Goal: Task Accomplishment & Management: Complete application form

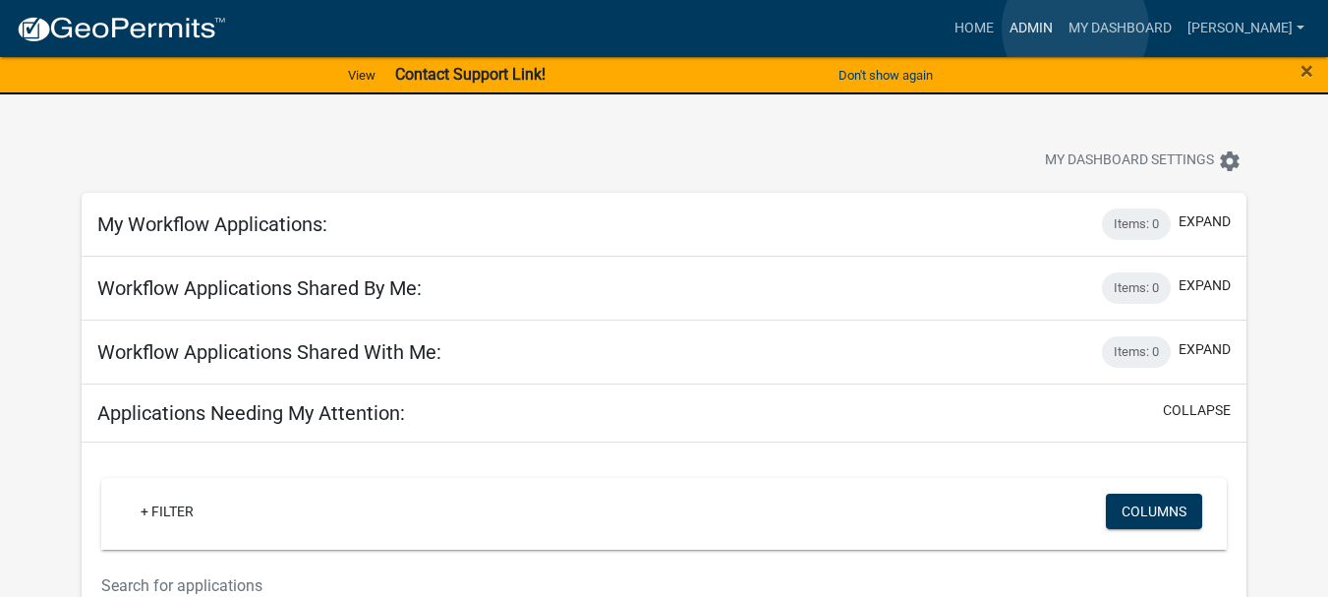
click at [1061, 29] on link "Admin" at bounding box center [1031, 28] width 59 height 37
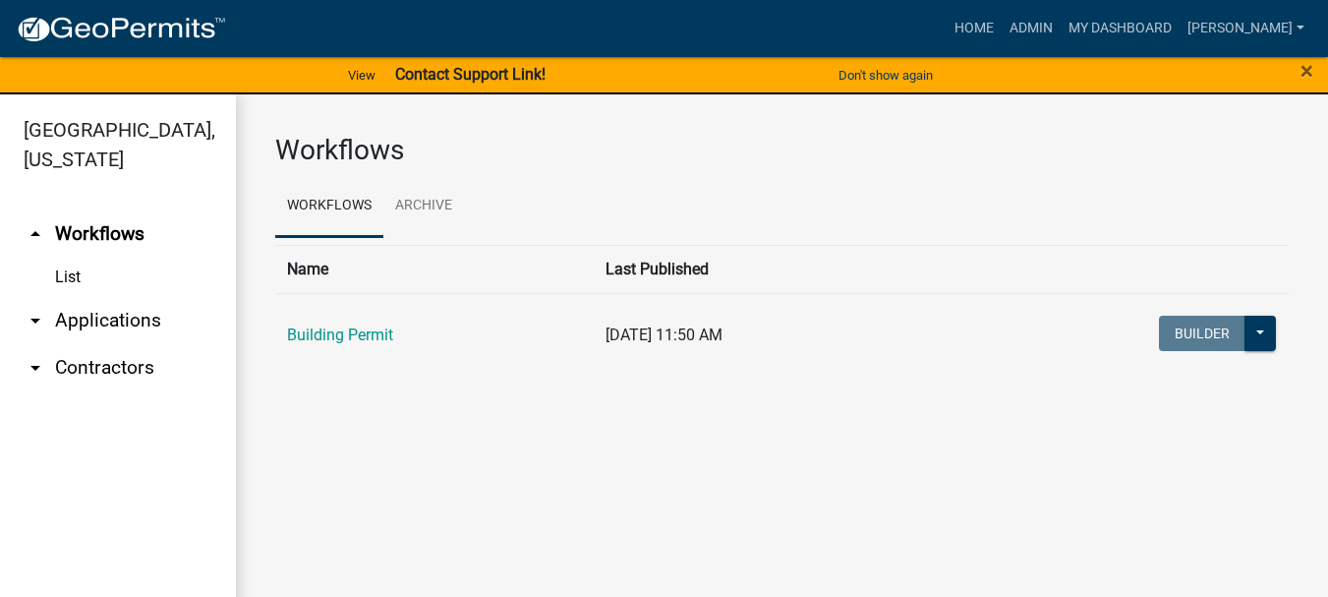
click at [135, 297] on link "arrow_drop_down Applications" at bounding box center [118, 320] width 236 height 47
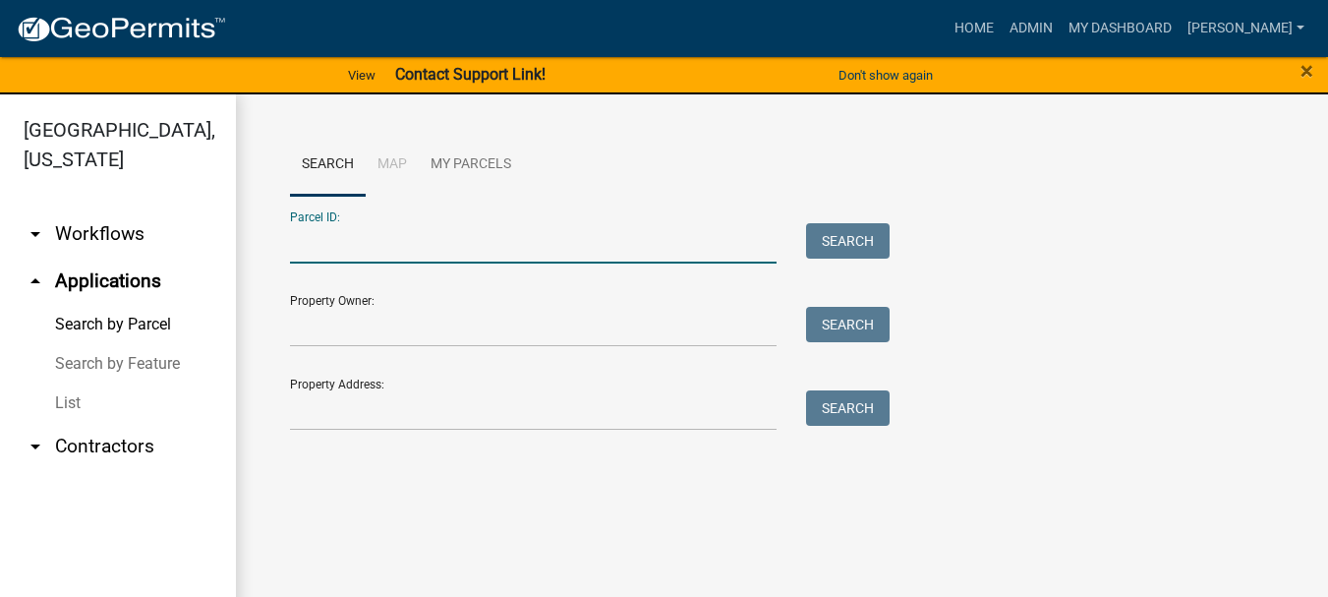
click at [327, 234] on input "Parcel ID:" at bounding box center [533, 243] width 487 height 40
paste input "64-15-04-451-001.000-001"
type input "64-15-04-451-001.000-001"
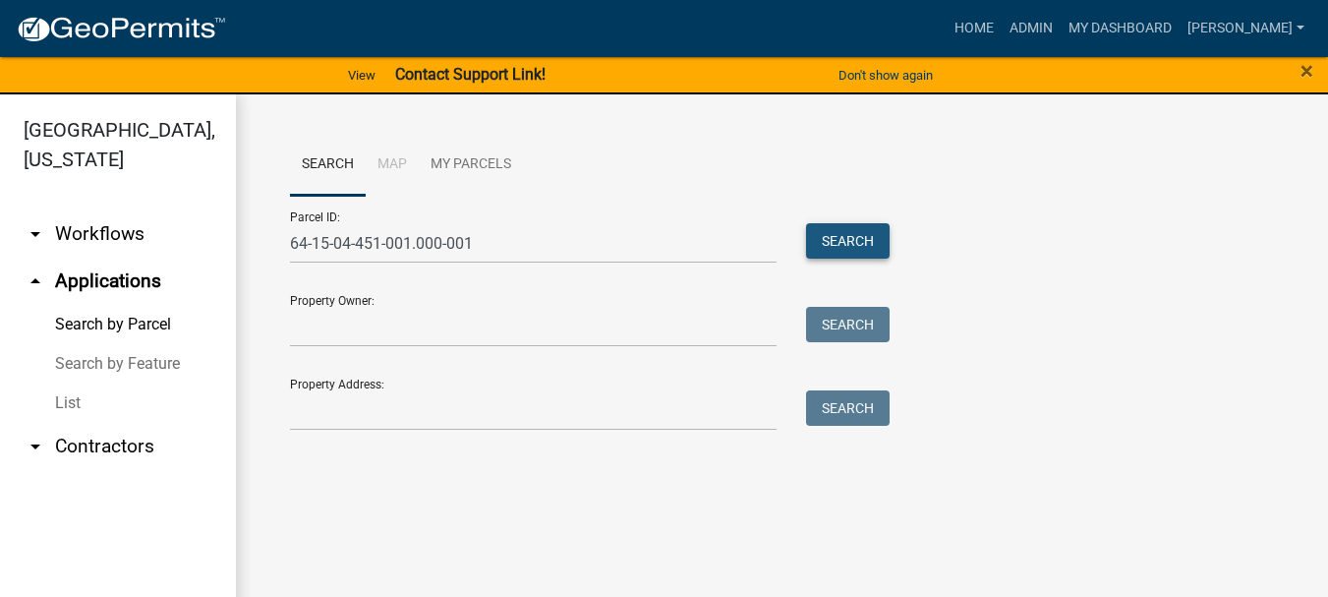
click at [850, 236] on button "Search" at bounding box center [848, 240] width 84 height 35
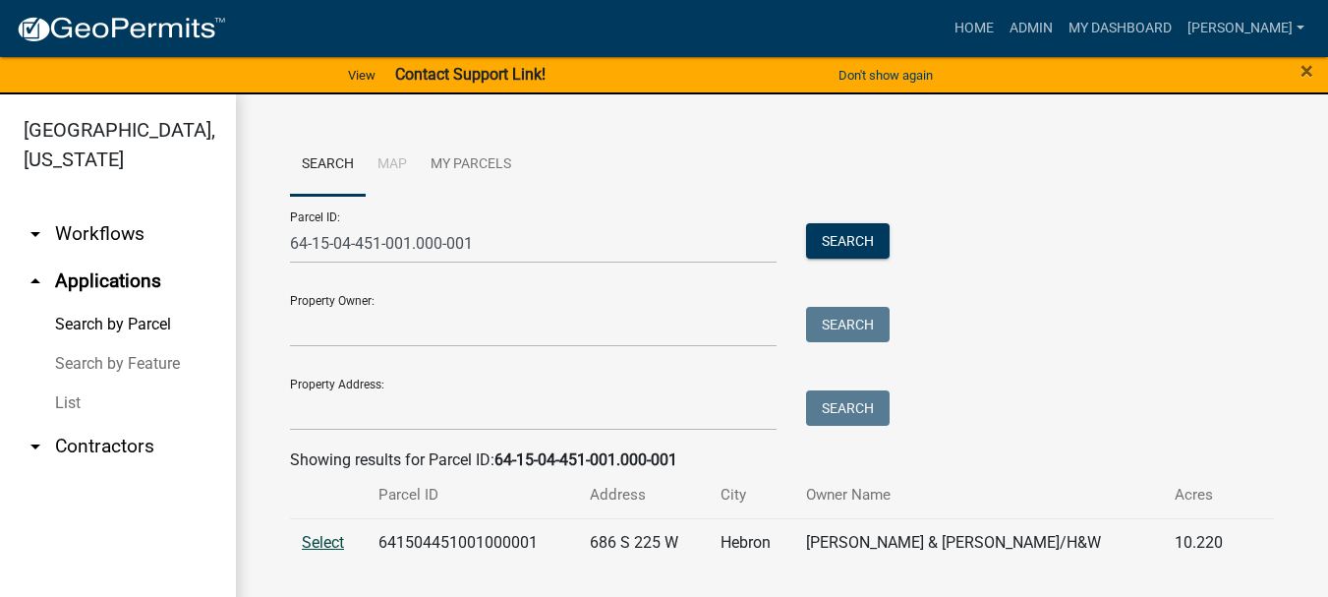
click at [312, 540] on span "Select" at bounding box center [323, 542] width 42 height 19
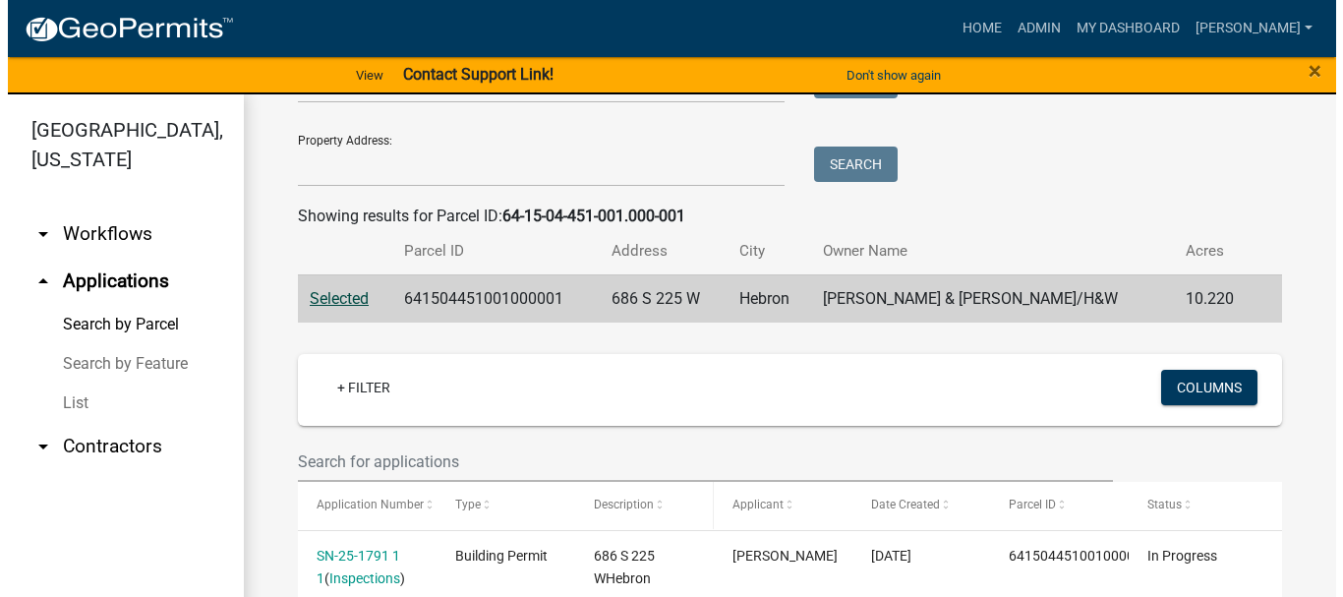
scroll to position [342, 0]
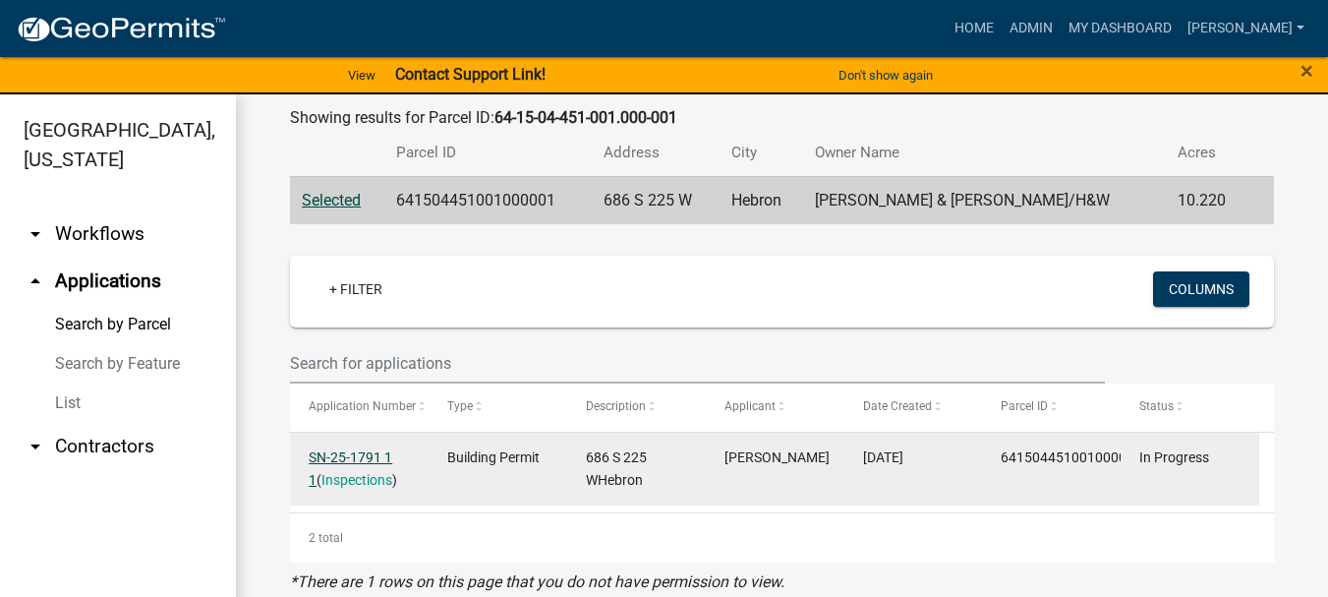
click at [339, 453] on link "SN-25-1791 1 1" at bounding box center [351, 468] width 84 height 38
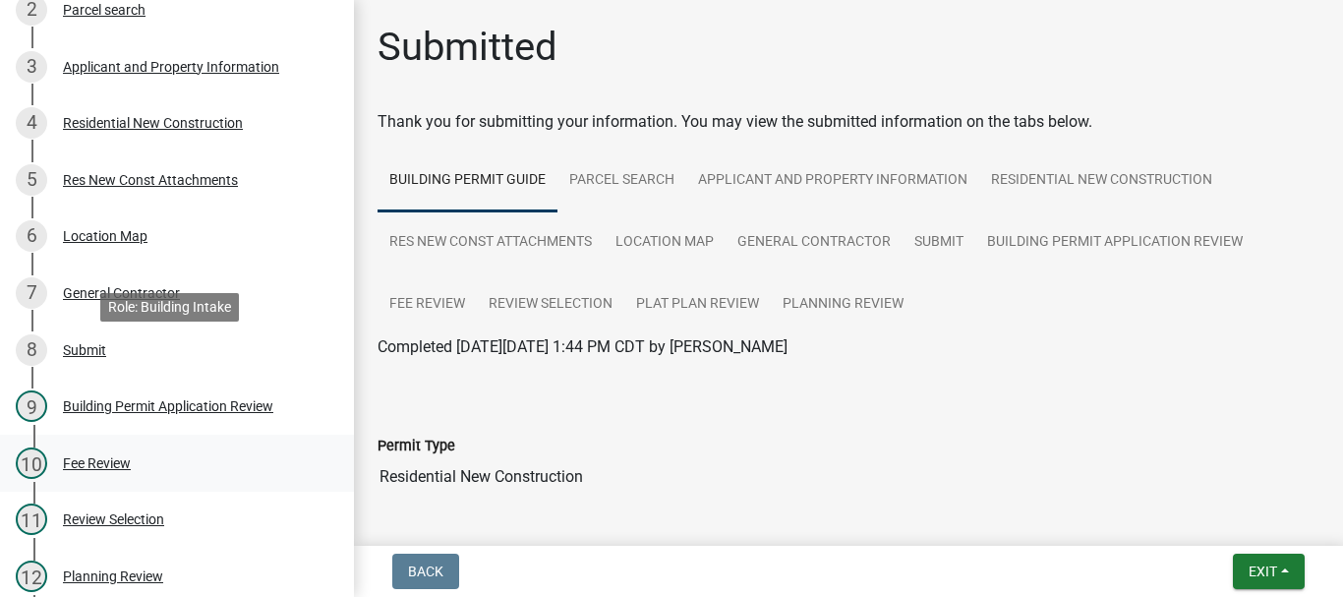
scroll to position [393, 0]
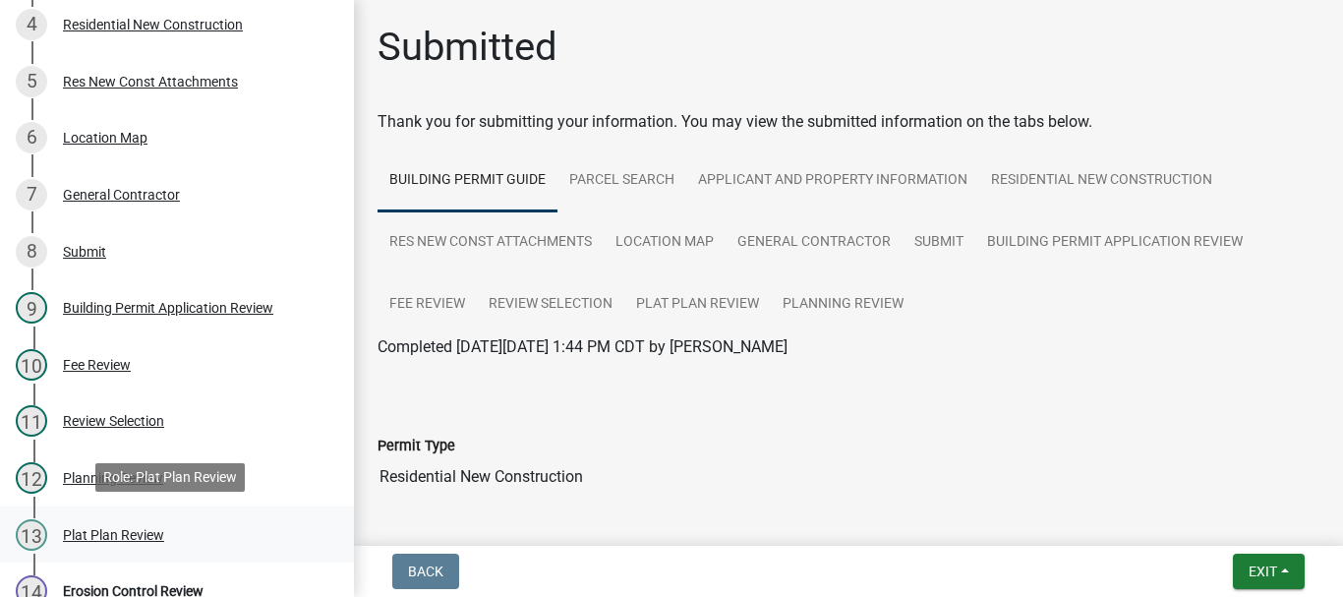
click at [112, 538] on div "Plat Plan Review" at bounding box center [113, 535] width 101 height 14
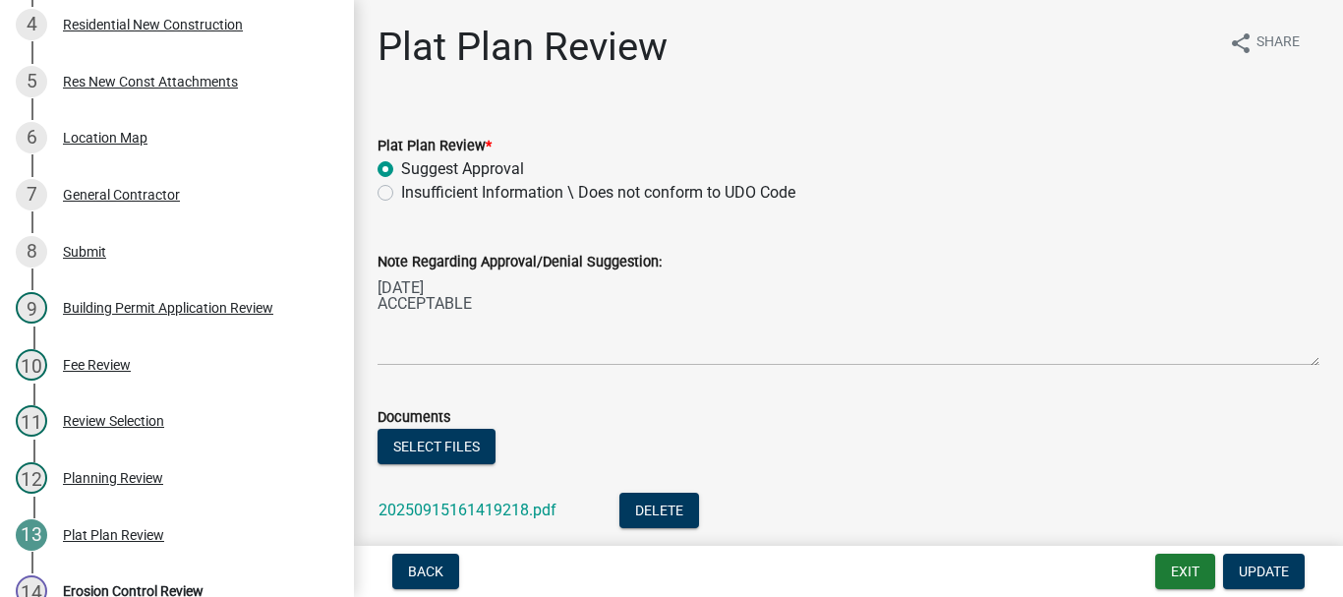
scroll to position [98, 0]
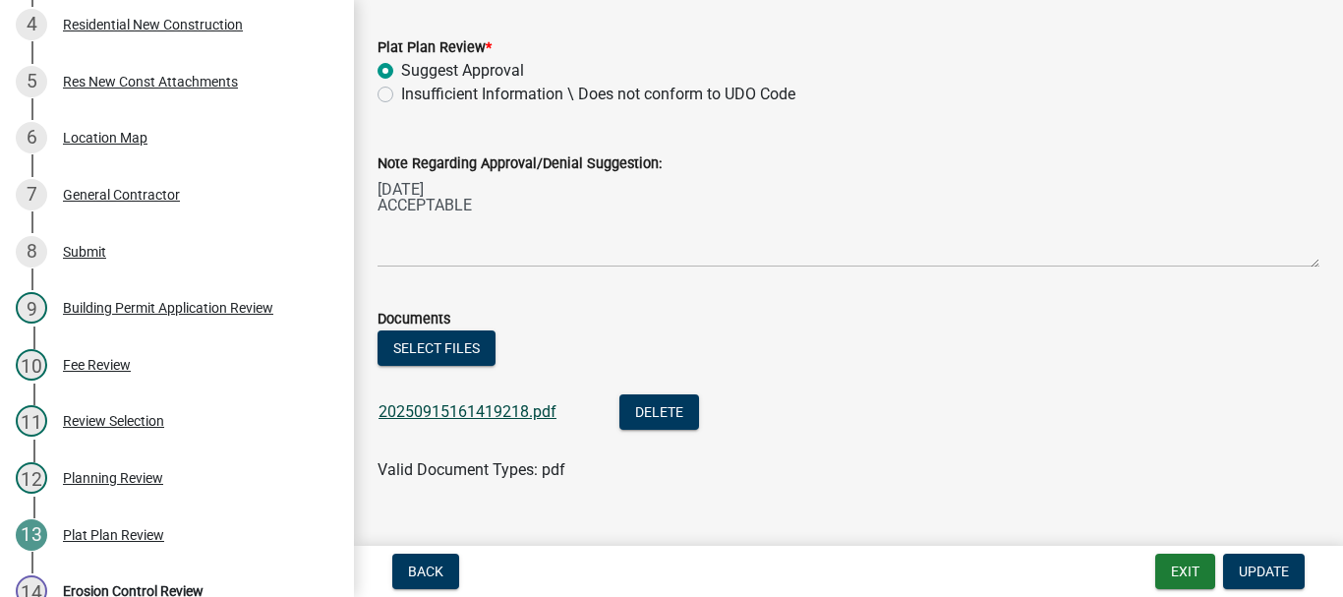
click at [501, 412] on link "20250915161419218.pdf" at bounding box center [467, 411] width 178 height 19
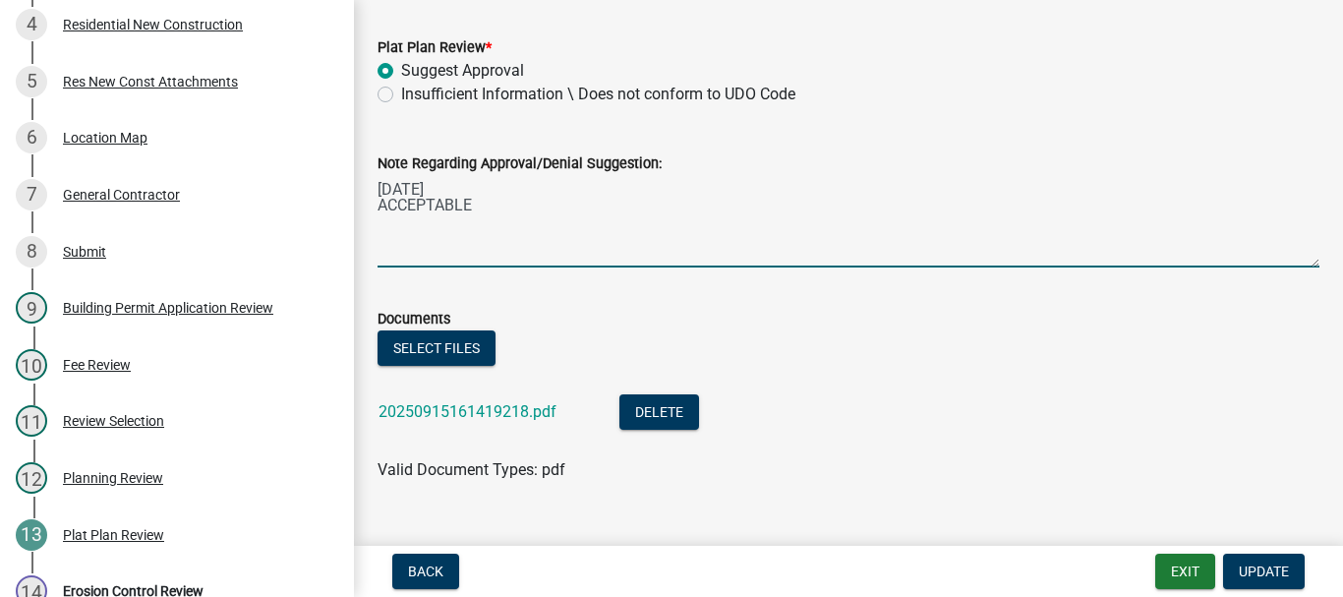
click at [485, 202] on textarea "[DATE] ACCEPTABLE" at bounding box center [848, 221] width 942 height 92
click at [469, 217] on textarea "[DATE] ACCEPTABLE [DATE] PDF Rec'd" at bounding box center [848, 221] width 942 height 92
type textarea "[DATE] ACCEPTABLE [DATE] Site Plan PDF Rec'd"
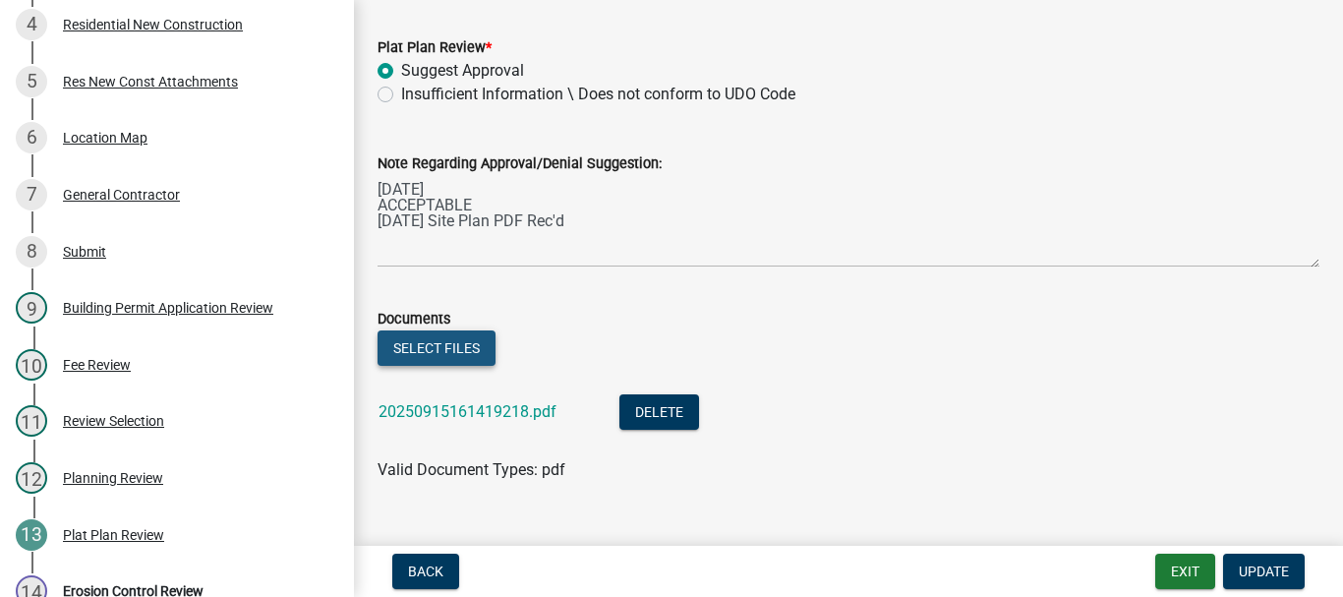
click at [448, 349] on button "Select files" at bounding box center [436, 347] width 118 height 35
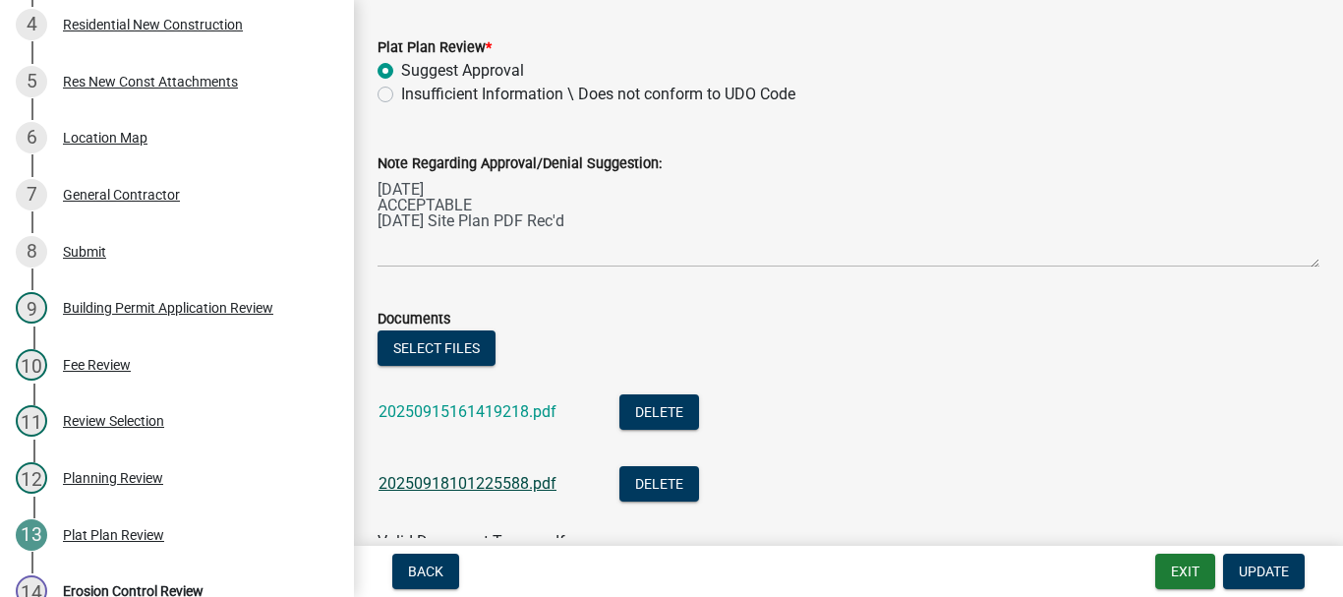
click at [507, 482] on link "20250918101225588.pdf" at bounding box center [467, 483] width 178 height 19
click at [1262, 570] on span "Update" at bounding box center [1263, 571] width 50 height 16
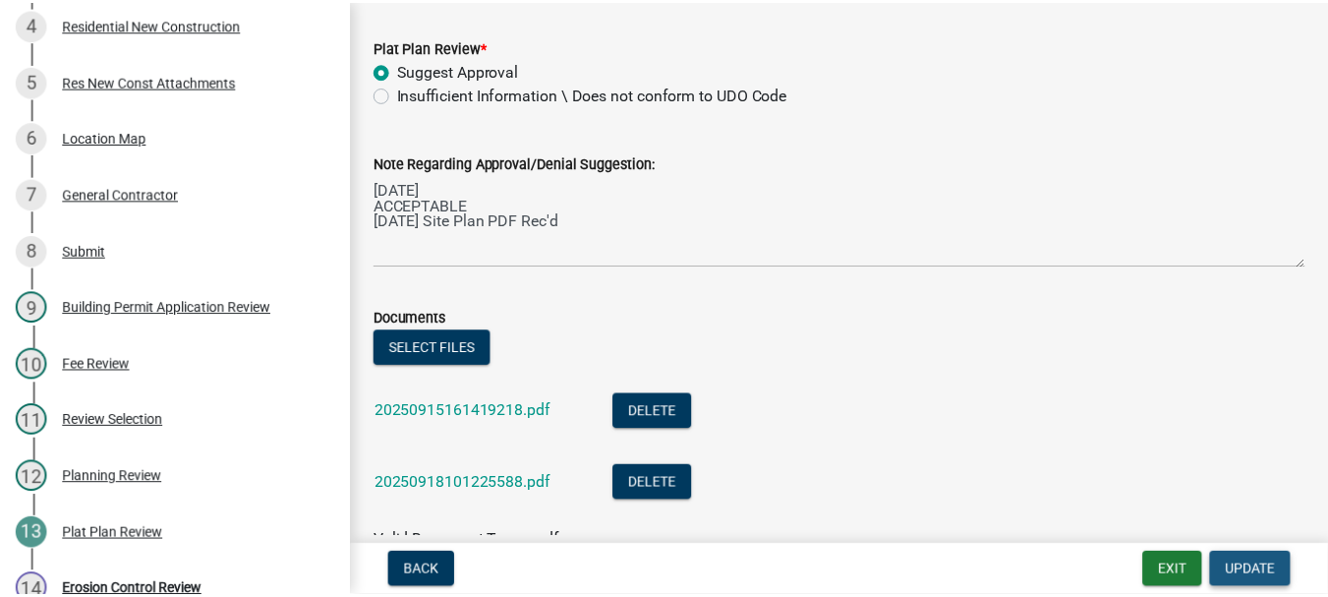
scroll to position [0, 0]
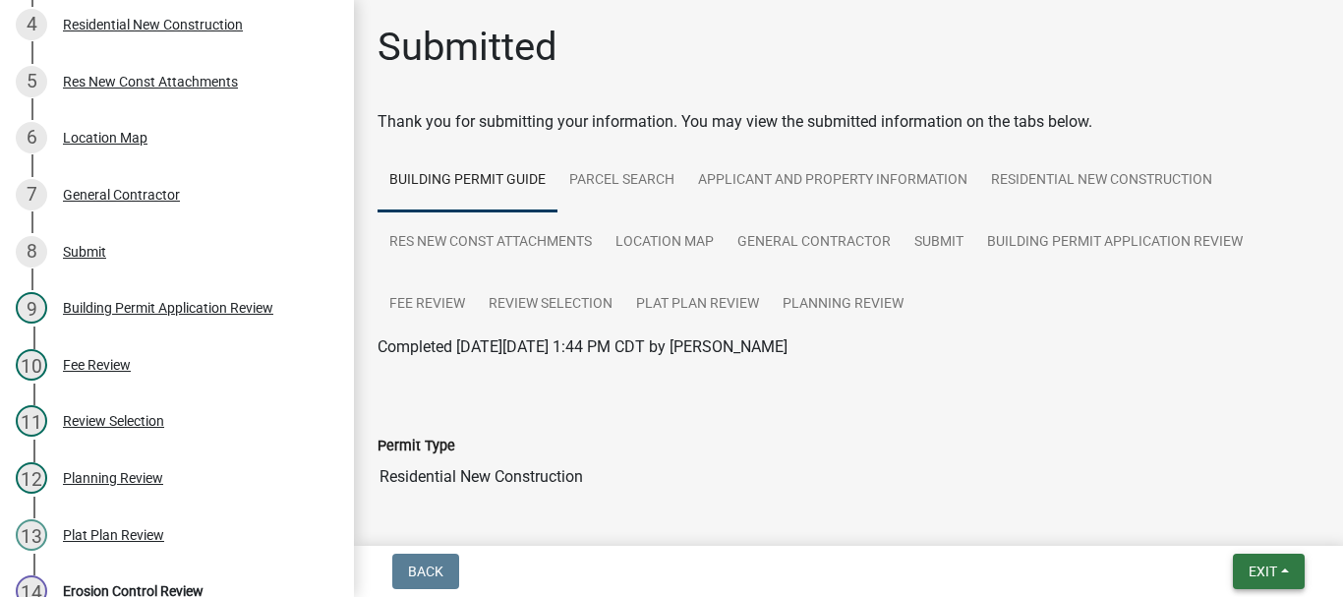
click at [1253, 574] on span "Exit" at bounding box center [1262, 571] width 29 height 16
click at [1223, 515] on button "Save & Exit" at bounding box center [1225, 519] width 157 height 47
